Goal: Check status: Check status

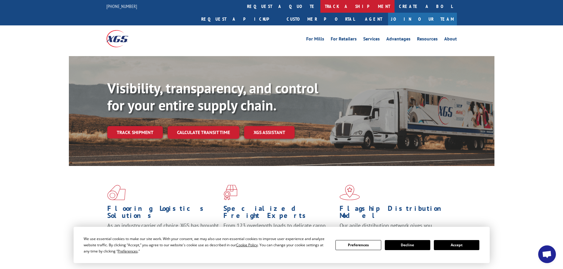
click at [320, 3] on link "track a shipment" at bounding box center [357, 6] width 74 height 13
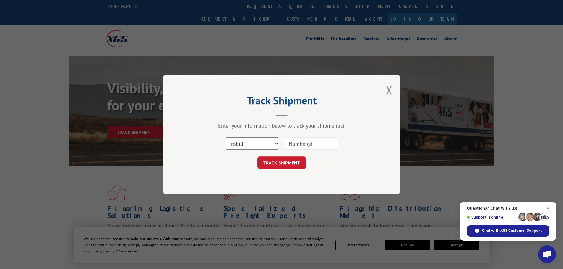
click at [257, 139] on select "Select category... Probill BOL PO" at bounding box center [252, 143] width 54 height 12
click at [225, 137] on select "Select category... Probill BOL PO" at bounding box center [252, 143] width 54 height 12
click at [244, 147] on select "Select category... Probill BOL PO" at bounding box center [252, 143] width 54 height 12
select select "probill"
click at [225, 137] on select "Select category... Probill BOL PO" at bounding box center [252, 143] width 54 height 12
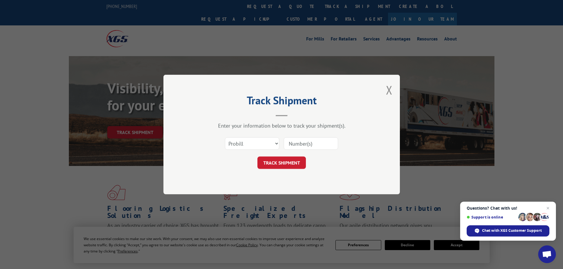
click at [325, 145] on input at bounding box center [311, 143] width 54 height 12
paste input "2846071"
type input "2846071"
click at [281, 165] on button "TRACK SHIPMENT" at bounding box center [281, 163] width 48 height 12
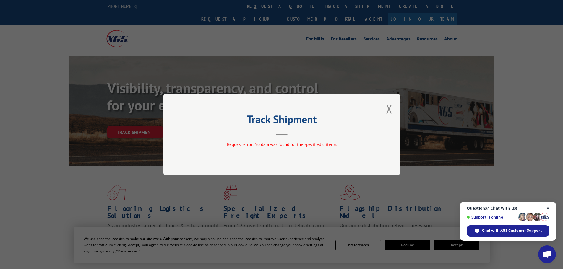
click at [549, 208] on span "Close chat" at bounding box center [547, 208] width 7 height 7
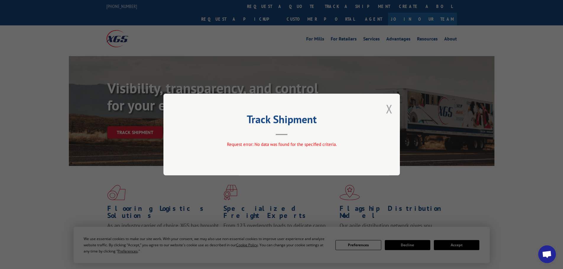
click at [389, 106] on button "Close modal" at bounding box center [389, 109] width 7 height 16
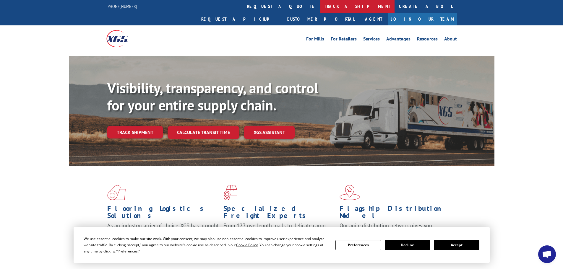
click at [320, 6] on link "track a shipment" at bounding box center [357, 6] width 74 height 13
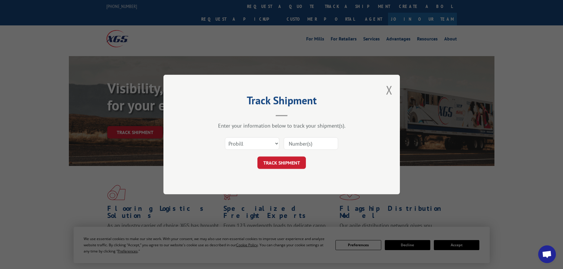
drag, startPoint x: 382, startPoint y: 87, endPoint x: 387, endPoint y: 88, distance: 5.5
click at [382, 87] on div "Track Shipment Enter your information below to track your shipment(s). Select c…" at bounding box center [281, 135] width 236 height 120
click at [392, 88] on button "Close modal" at bounding box center [389, 90] width 7 height 16
